Goal: Task Accomplishment & Management: Use online tool/utility

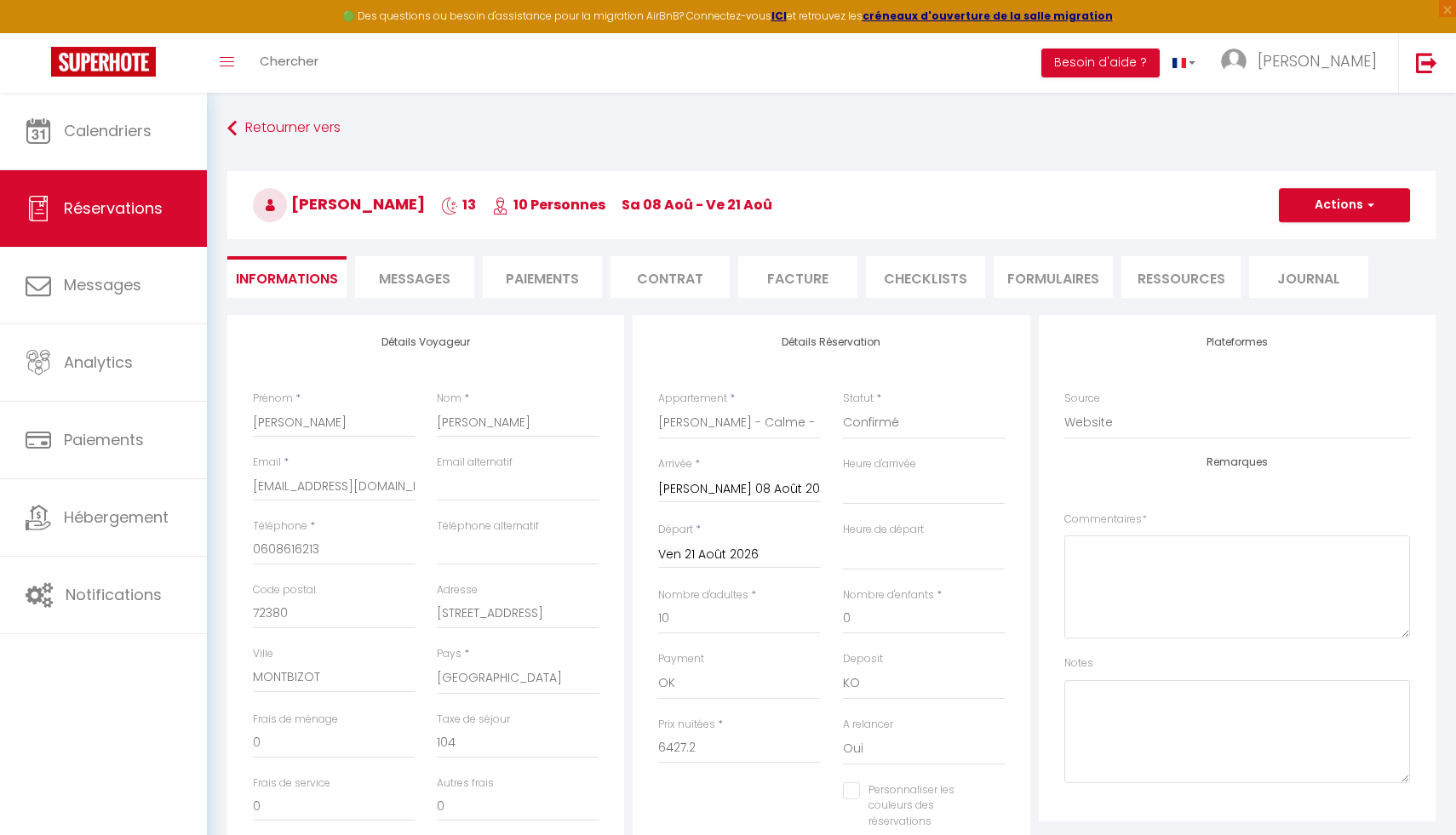
select select "32956"
select select
select select "14"
select select "69"
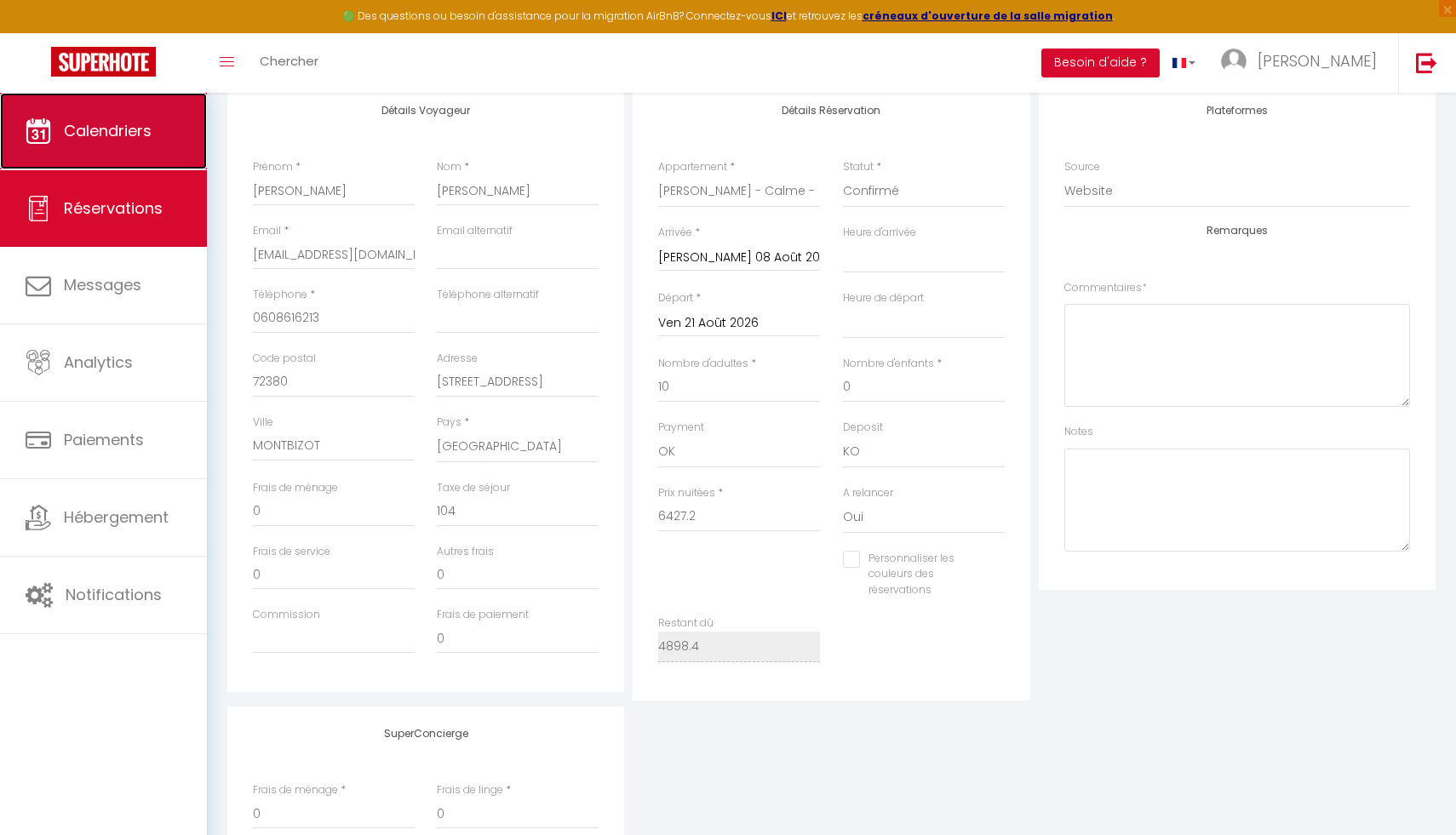
click at [90, 124] on span "Calendriers" at bounding box center [107, 131] width 87 height 21
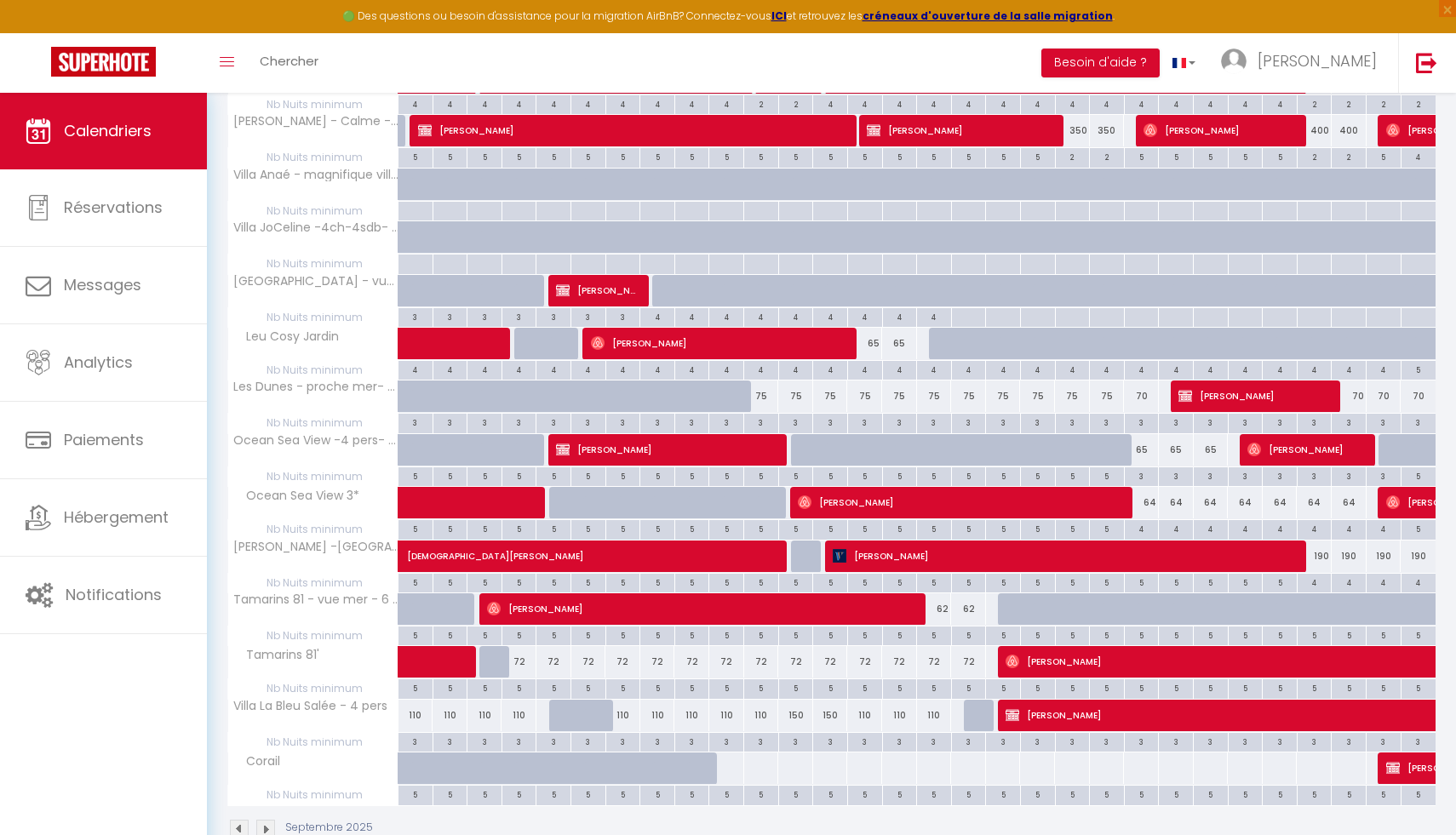
scroll to position [633, 0]
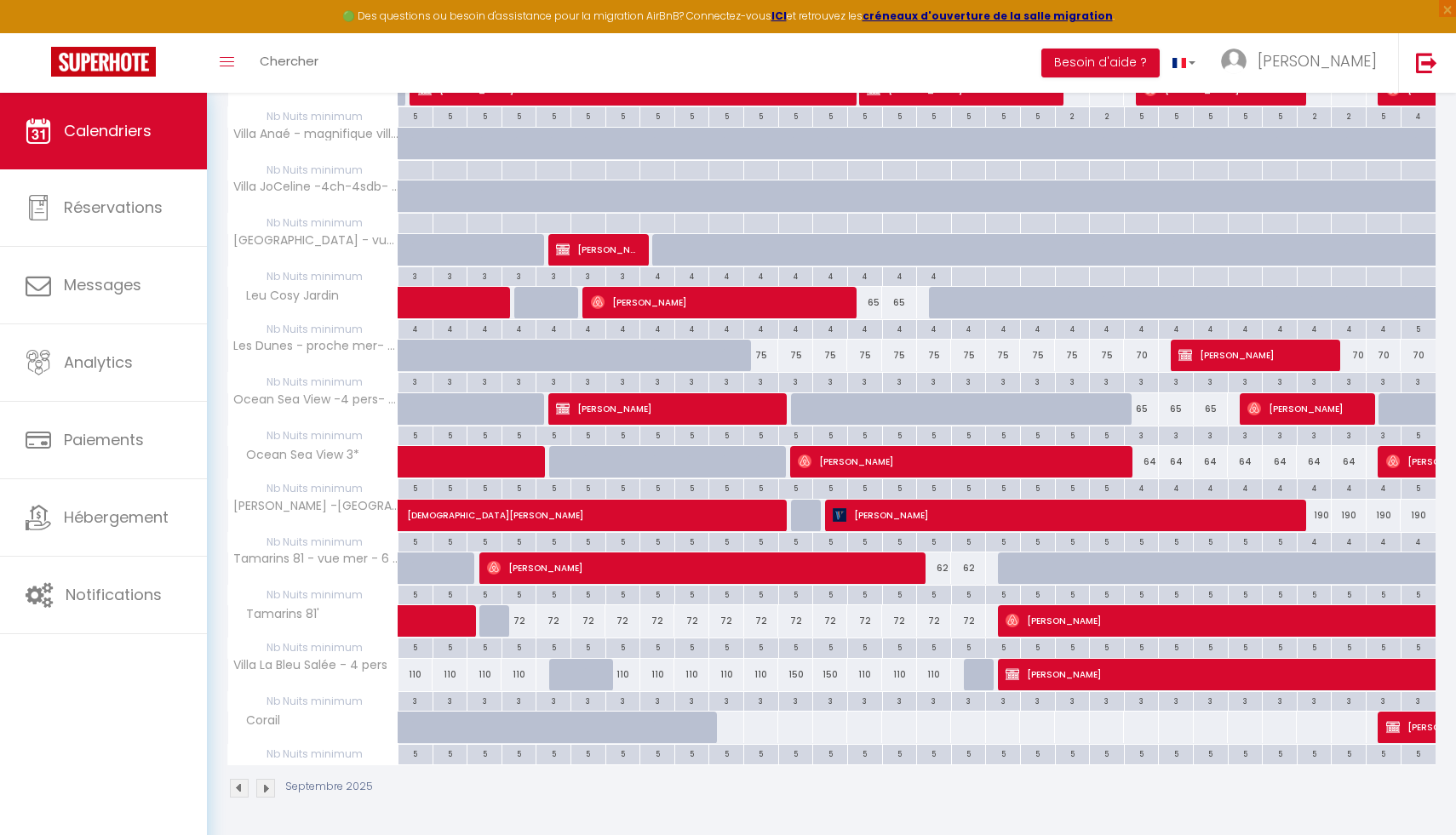
click at [1075, 261] on div at bounding box center [1085, 260] width 35 height 33
type input "500"
type input "Sam 20 Septembre 2025"
type input "Dim 21 Septembre 2025"
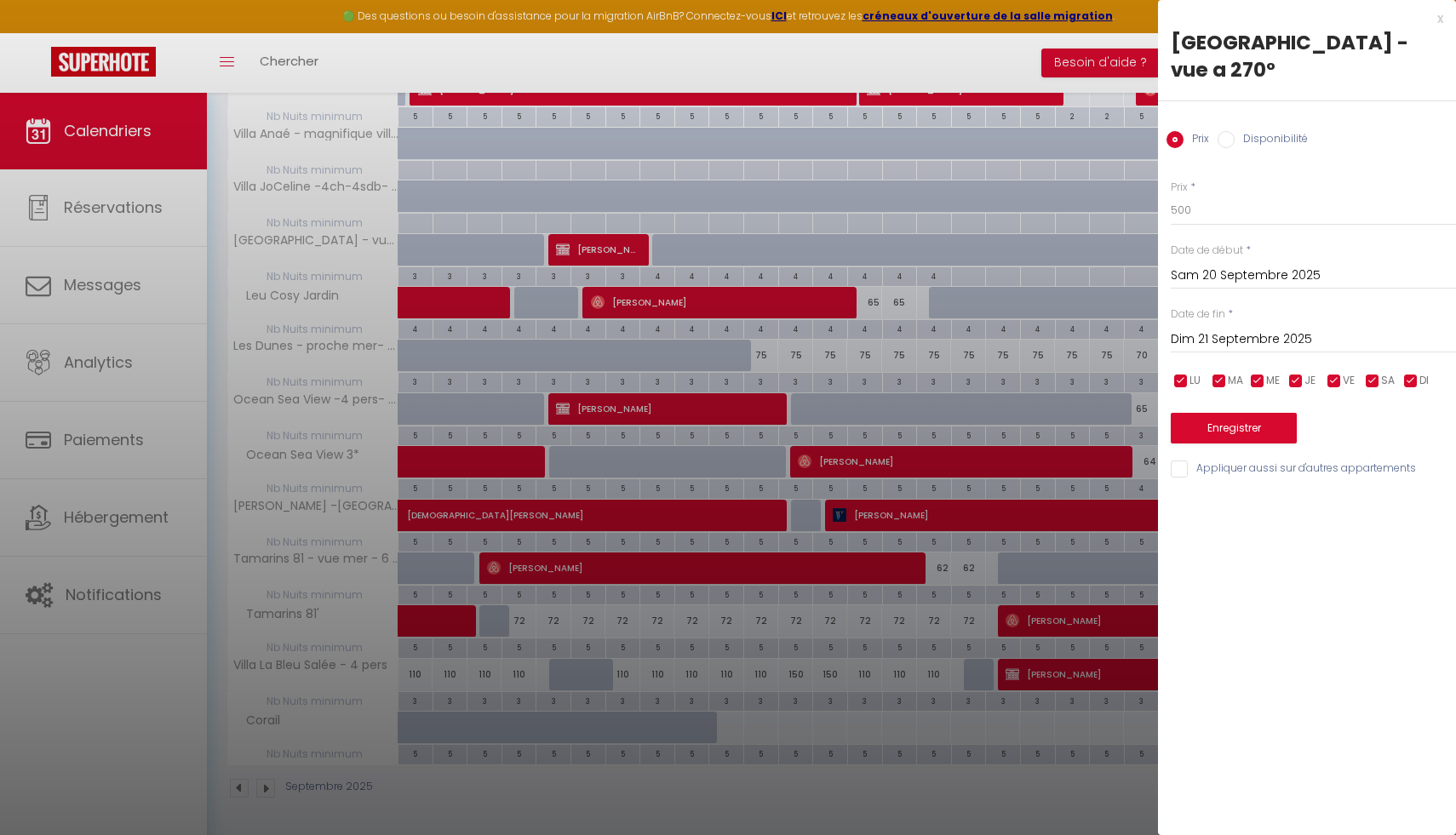
click at [771, 145] on div at bounding box center [728, 418] width 1456 height 835
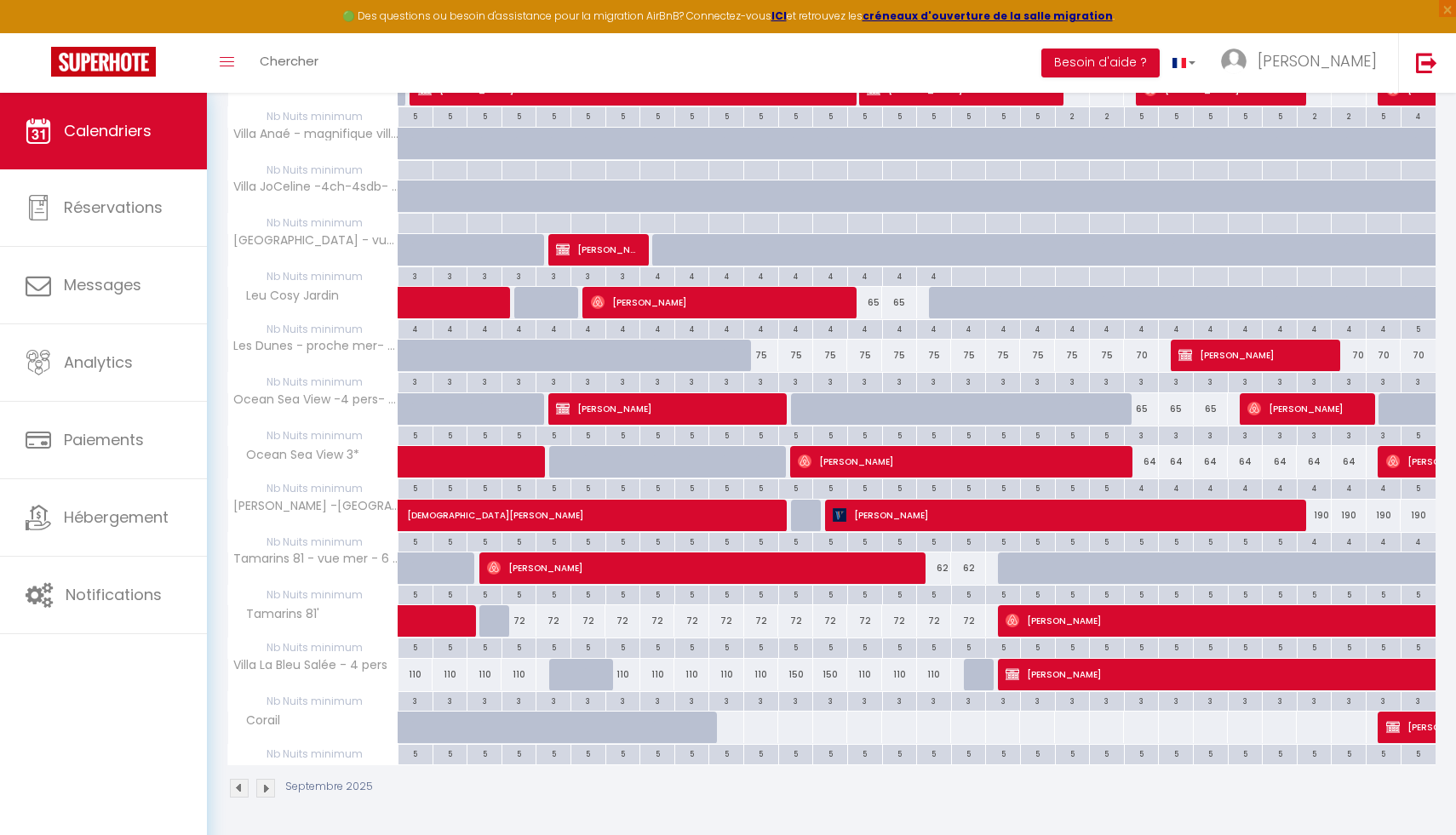
click at [267, 799] on div "Septembre 2025" at bounding box center [831, 790] width 1208 height 50
click at [265, 789] on img at bounding box center [265, 788] width 19 height 19
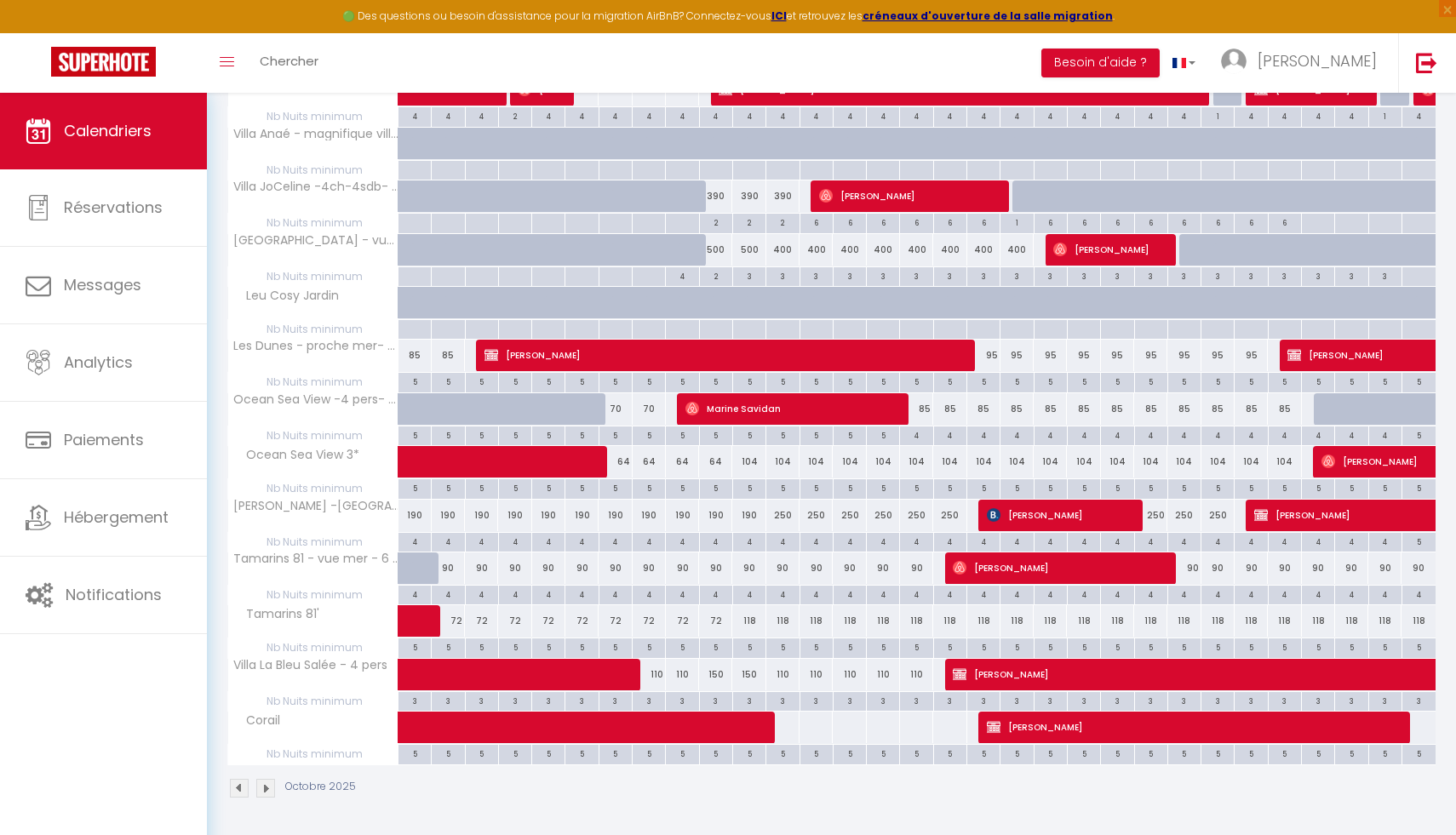
click at [265, 795] on img at bounding box center [265, 788] width 19 height 19
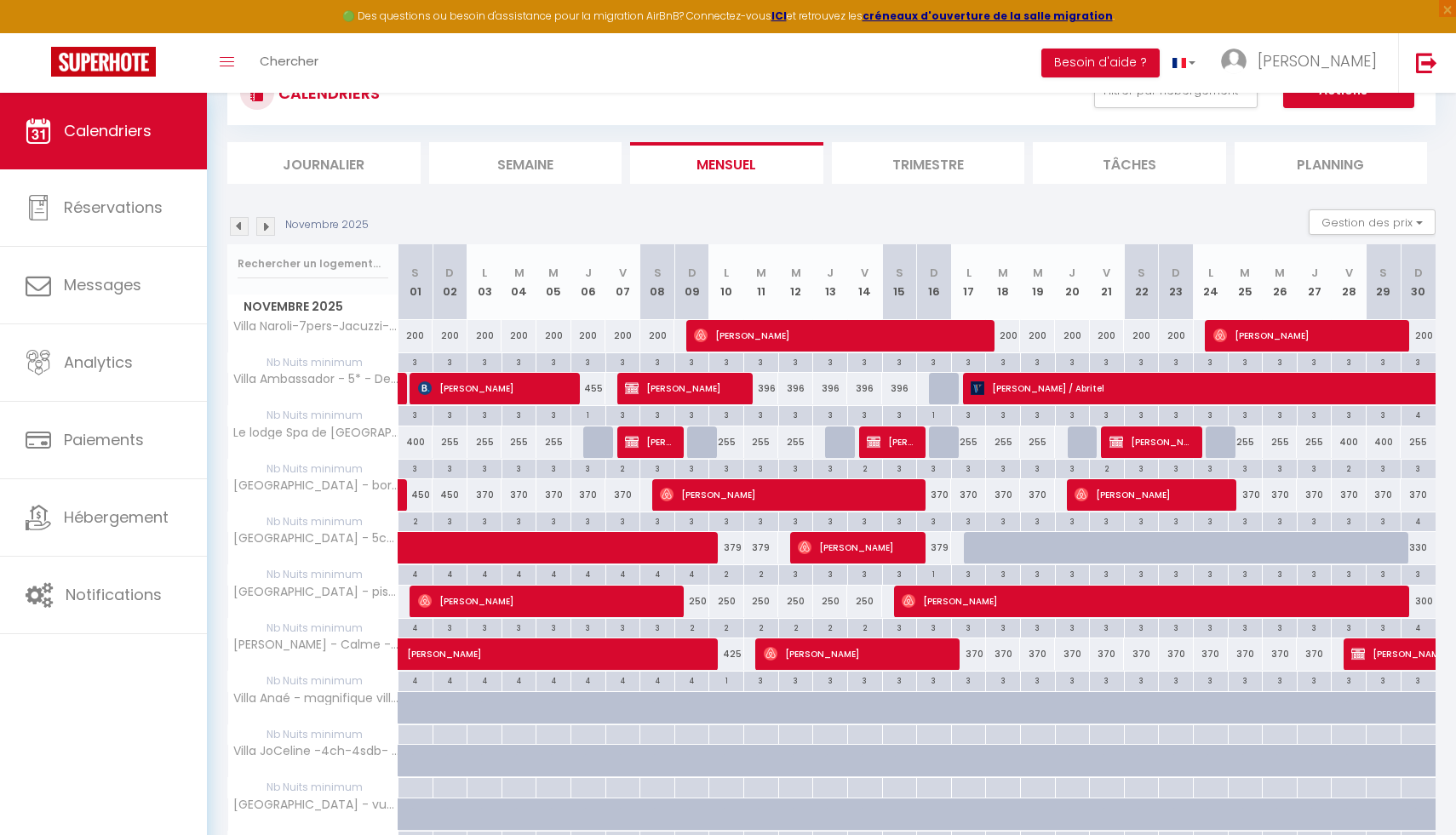
scroll to position [71, 0]
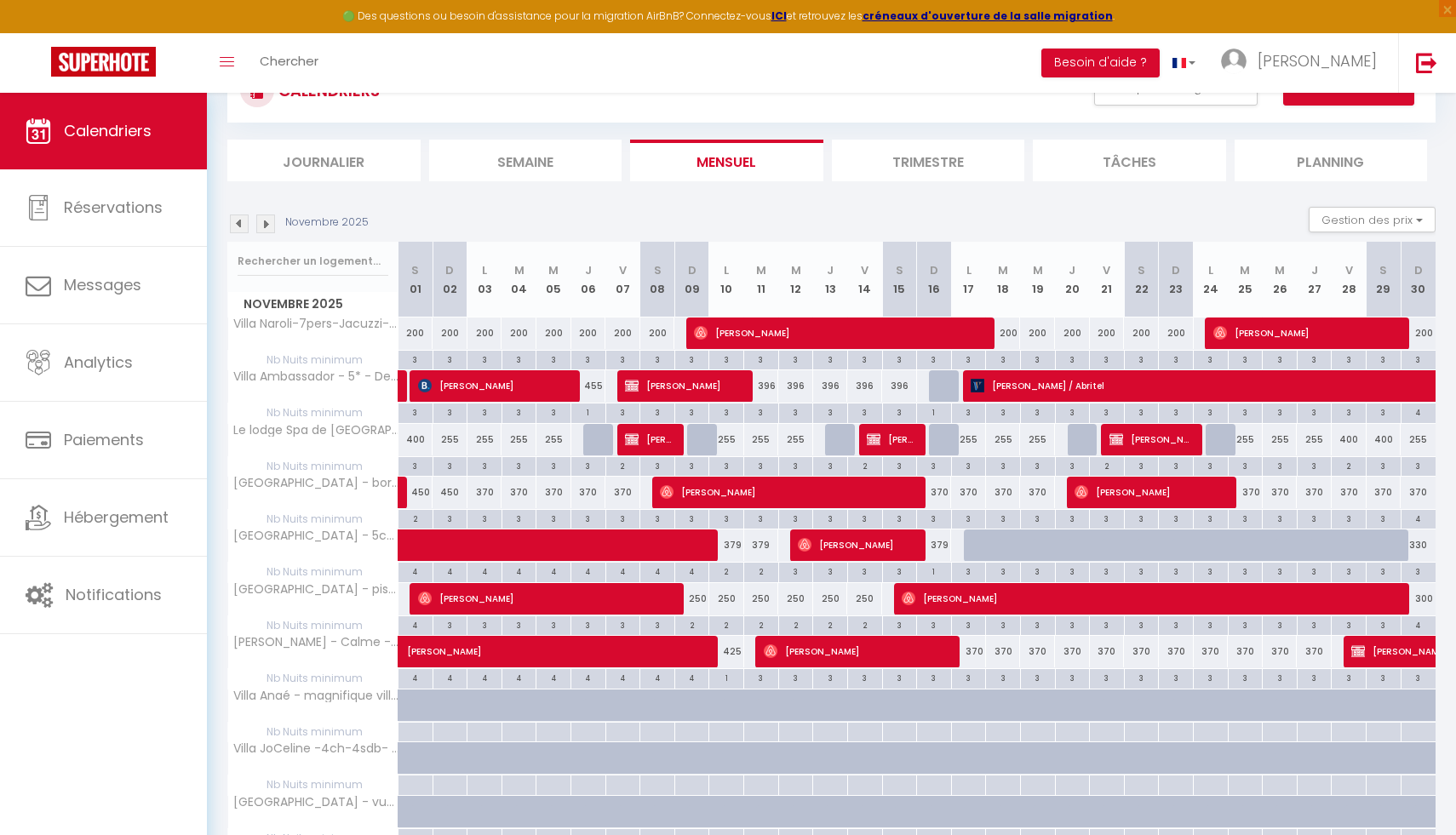
click at [238, 220] on img at bounding box center [238, 223] width 19 height 19
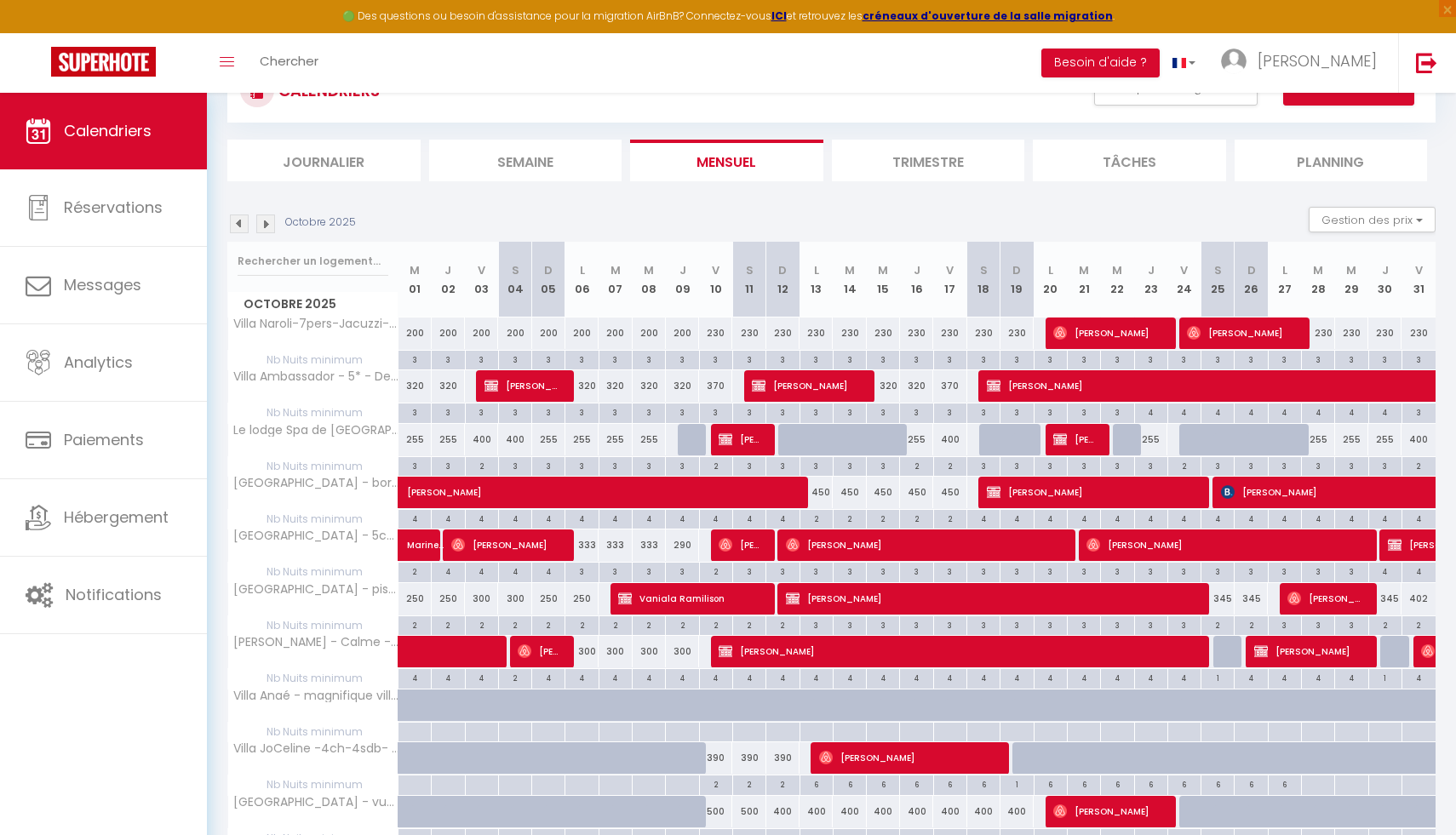
click at [238, 221] on img at bounding box center [238, 223] width 19 height 19
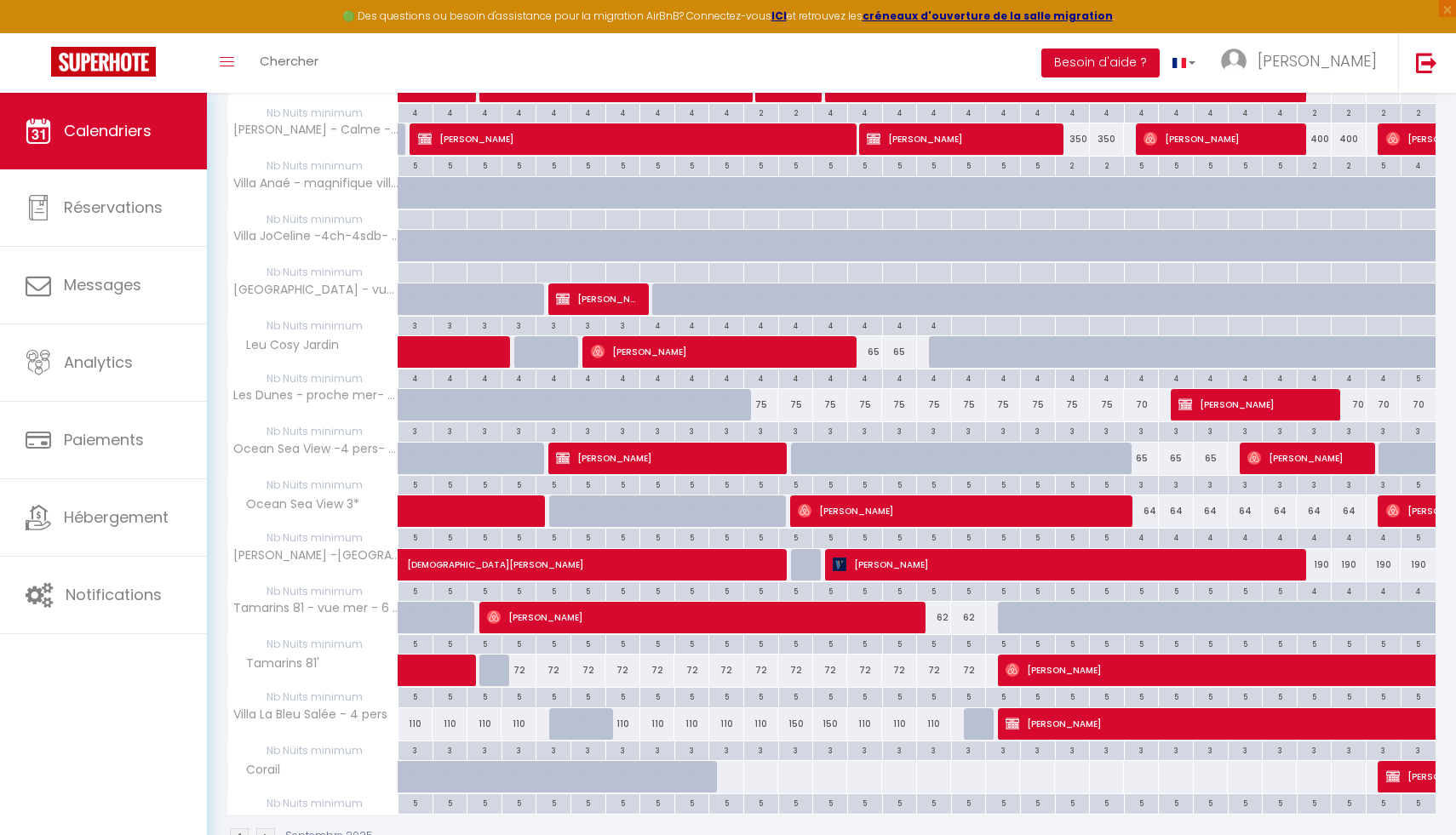
scroll to position [0, 0]
